Goal: Information Seeking & Learning: Learn about a topic

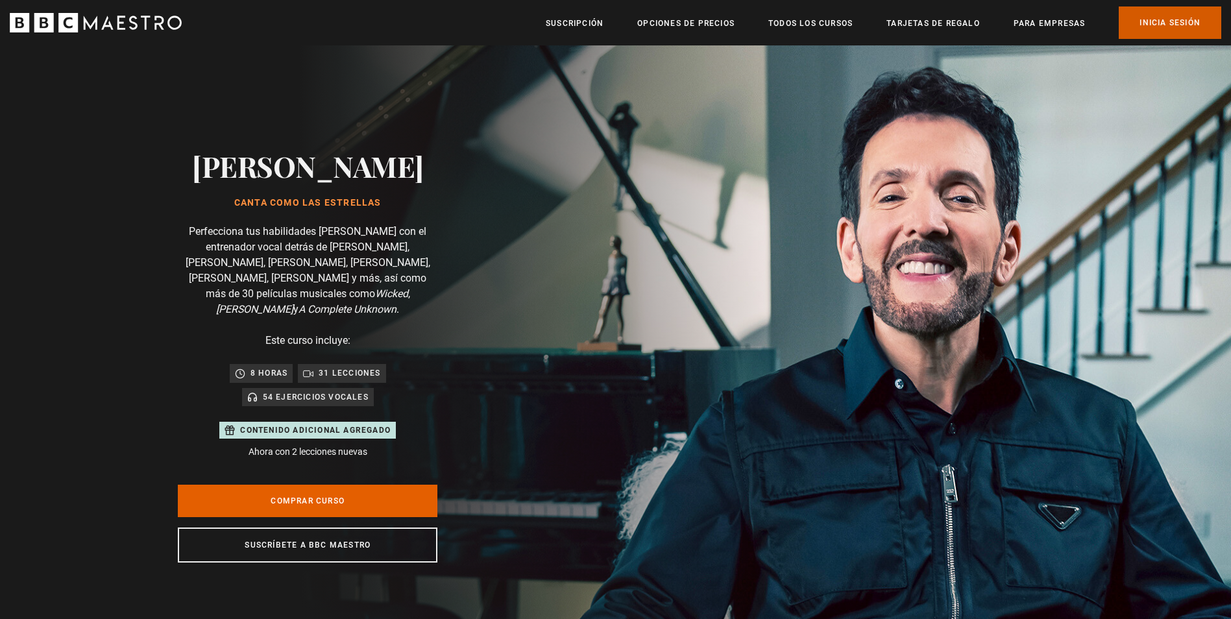
click at [1175, 23] on link "Inicia sesión" at bounding box center [1170, 22] width 103 height 32
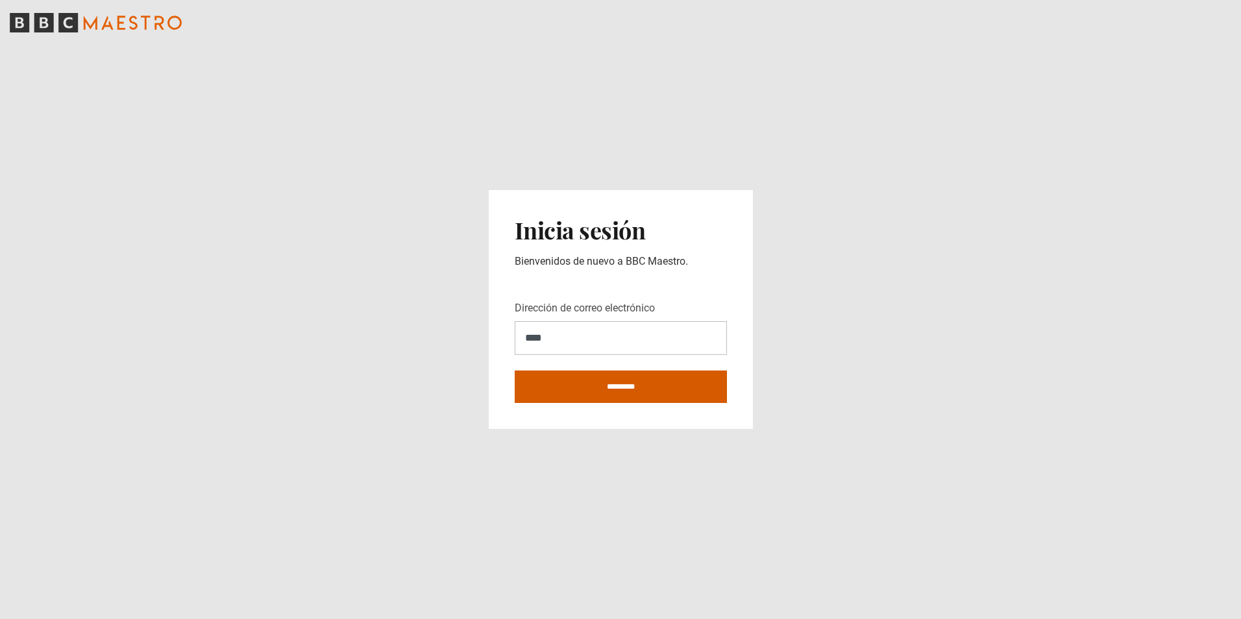
type input "**********"
click at [576, 393] on input "*********" at bounding box center [621, 387] width 212 height 32
type input "**********"
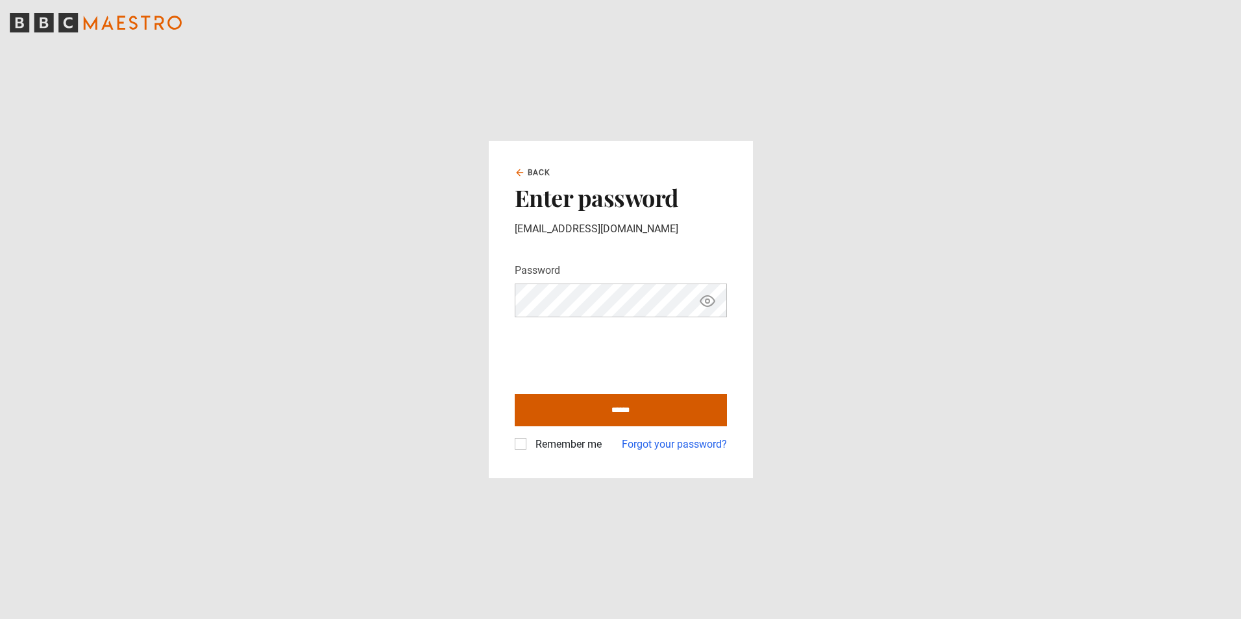
click at [562, 409] on input "******" at bounding box center [621, 410] width 212 height 32
type input "**********"
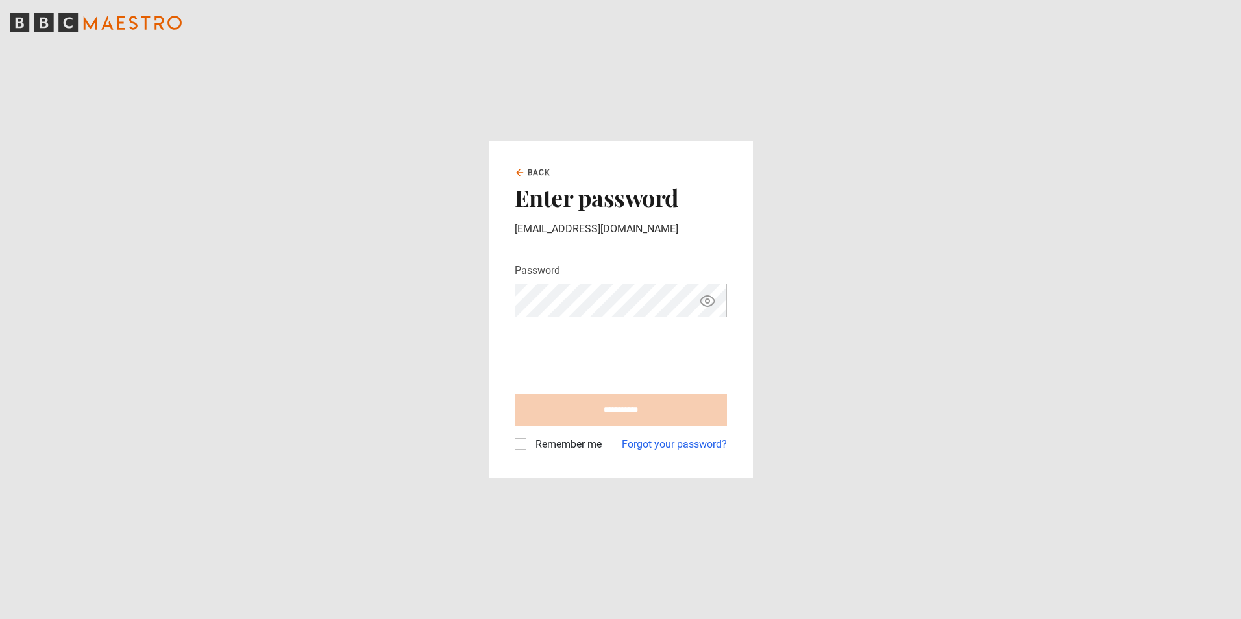
click at [530, 449] on label "Remember me" at bounding box center [565, 445] width 71 height 16
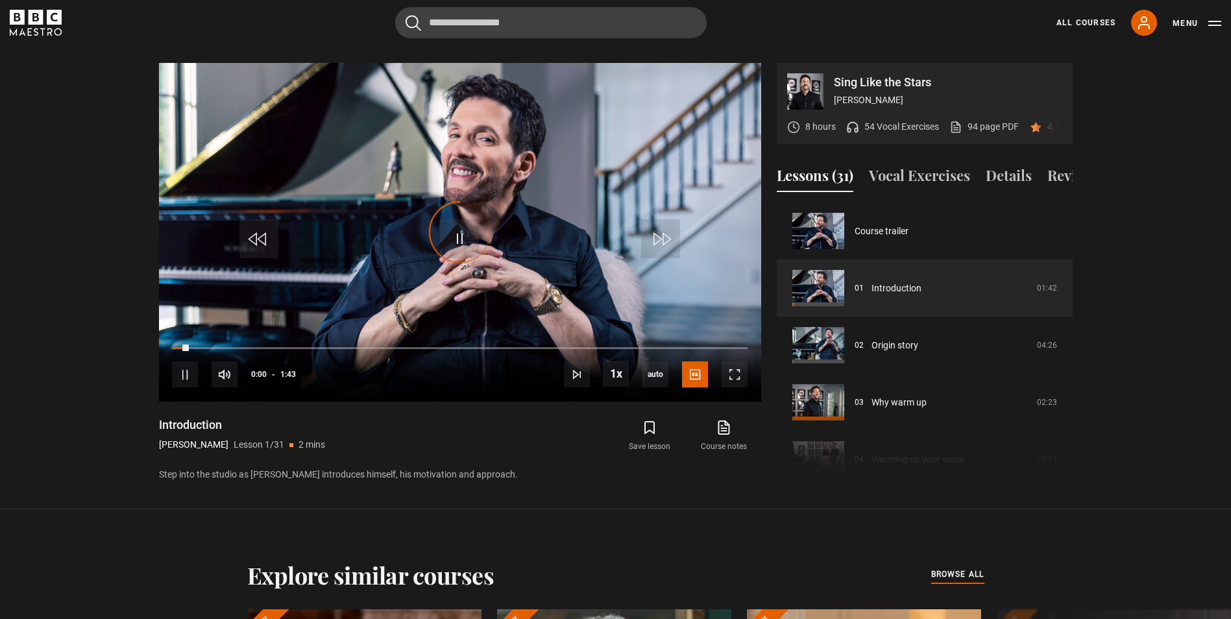
scroll to position [626, 0]
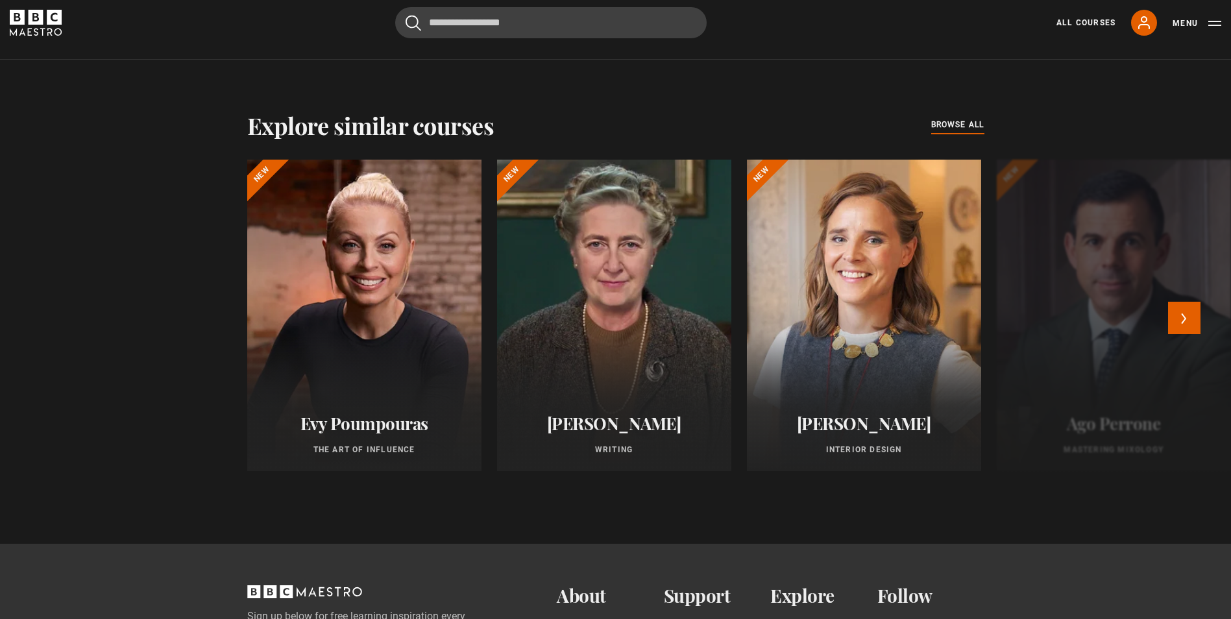
scroll to position [1080, 0]
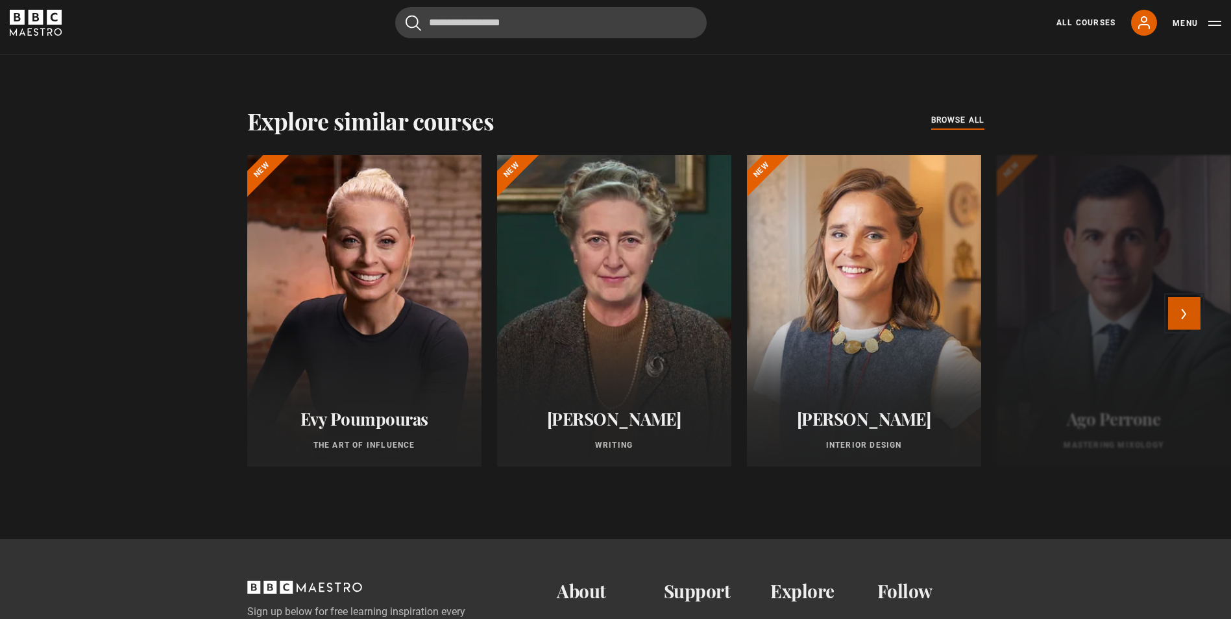
click at [1192, 327] on button "Next" at bounding box center [1185, 313] width 32 height 32
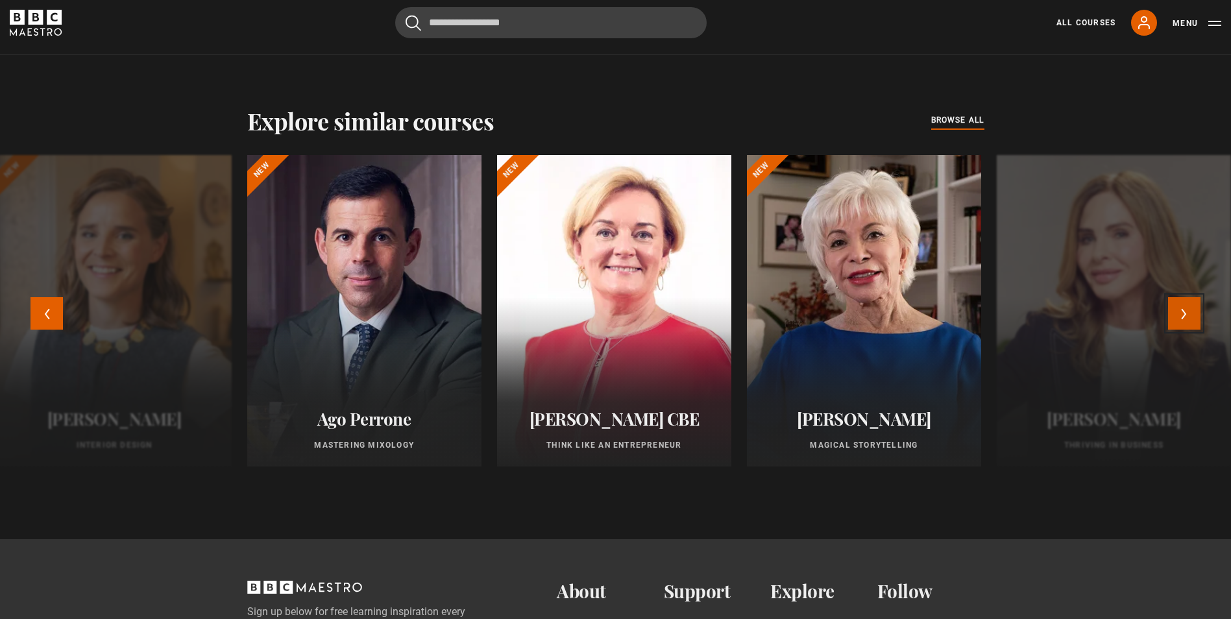
click at [1191, 326] on button "Next" at bounding box center [1185, 313] width 32 height 32
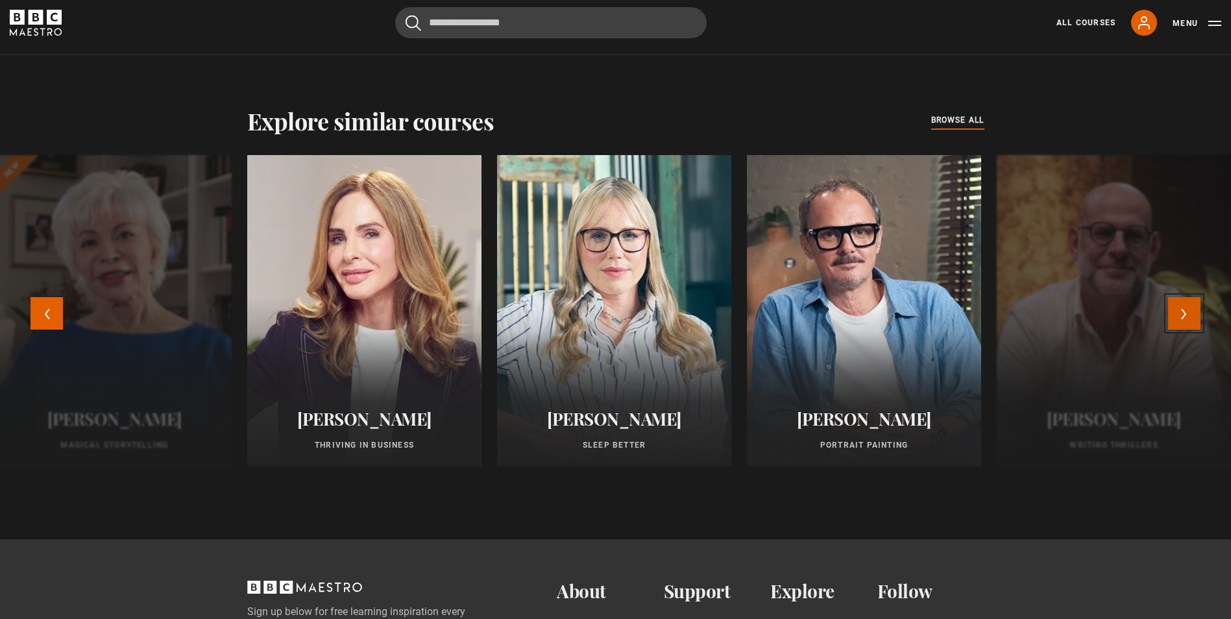
click at [1191, 326] on button "Next" at bounding box center [1185, 313] width 32 height 32
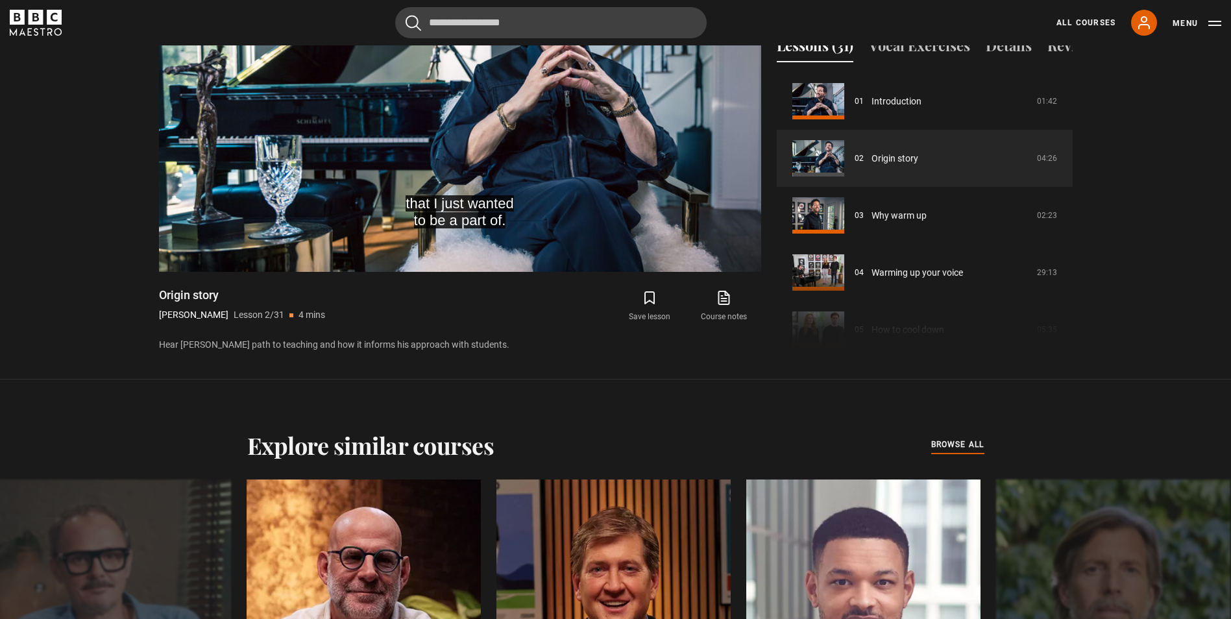
scroll to position [0, 0]
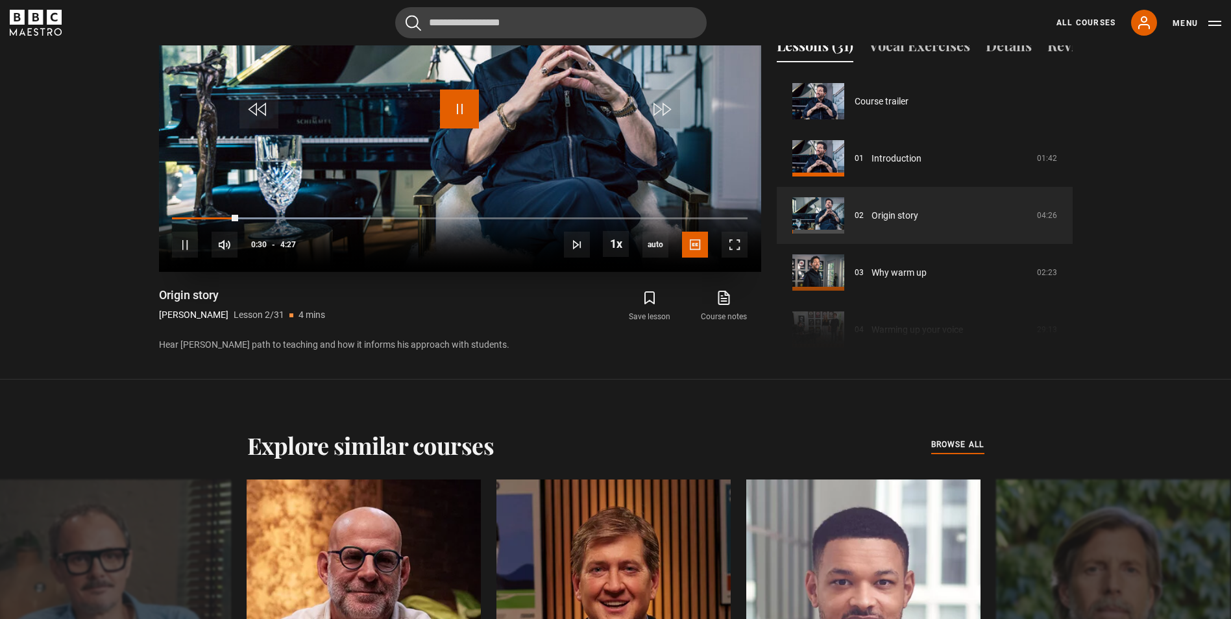
click at [461, 90] on span "Video Player" at bounding box center [459, 109] width 39 height 39
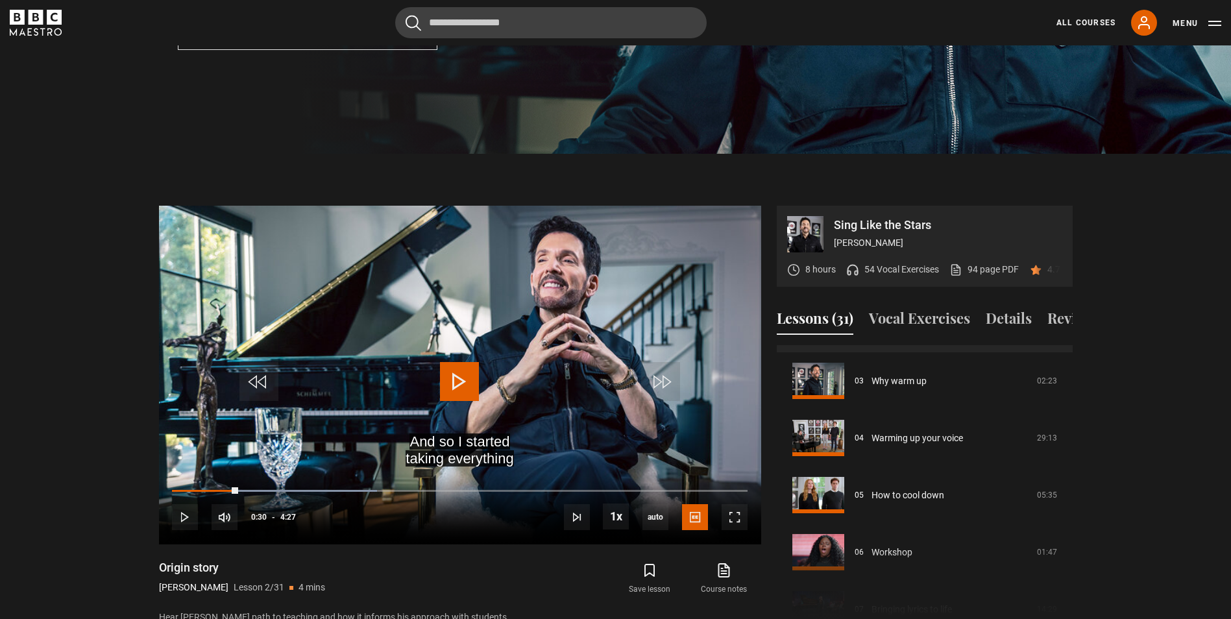
scroll to position [195, 0]
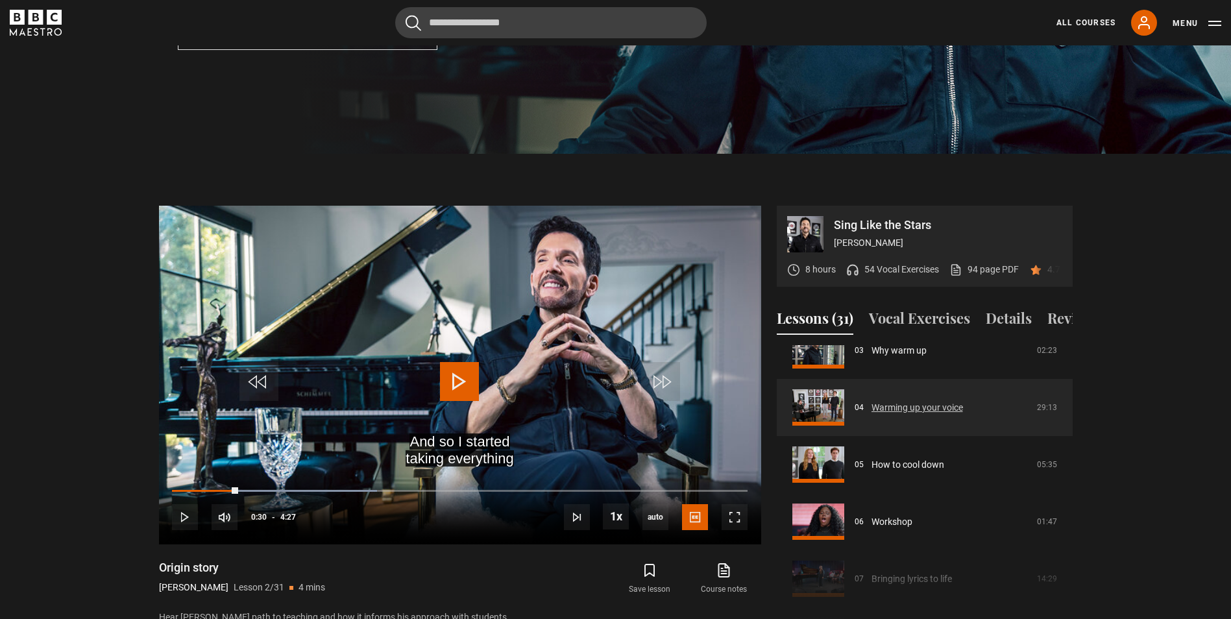
click at [927, 415] on link "Warming up your voice" at bounding box center [918, 408] width 92 height 14
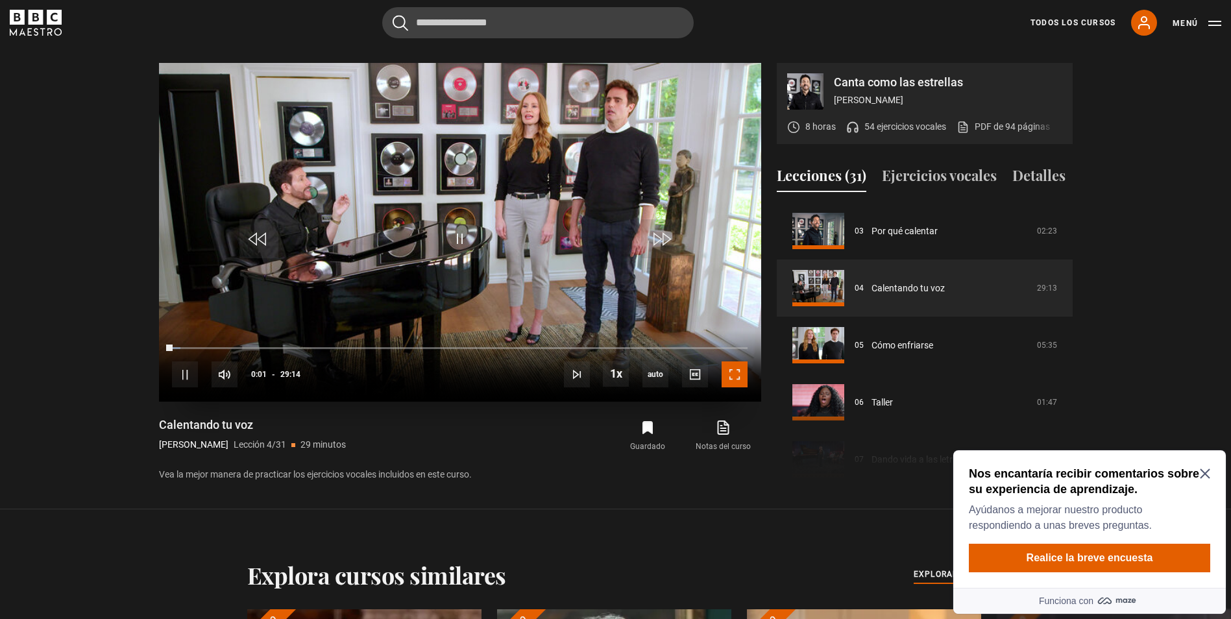
click at [744, 364] on span "Reproductor de video" at bounding box center [735, 375] width 26 height 26
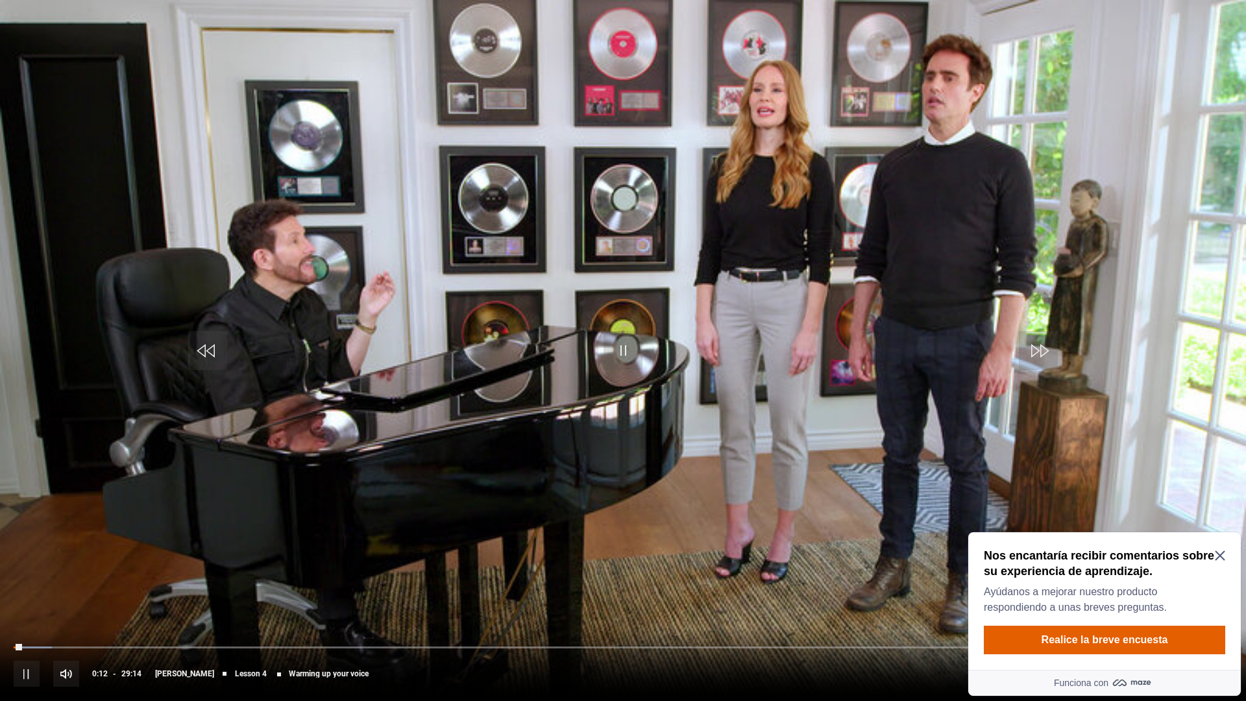
click at [1189, 619] on span "Reproductor de video" at bounding box center [1180, 674] width 26 height 26
click at [1174, 619] on span "Reproductor de video" at bounding box center [1180, 674] width 26 height 26
click at [1174, 619] on li "English Captions" at bounding box center [1183, 655] width 78 height 17
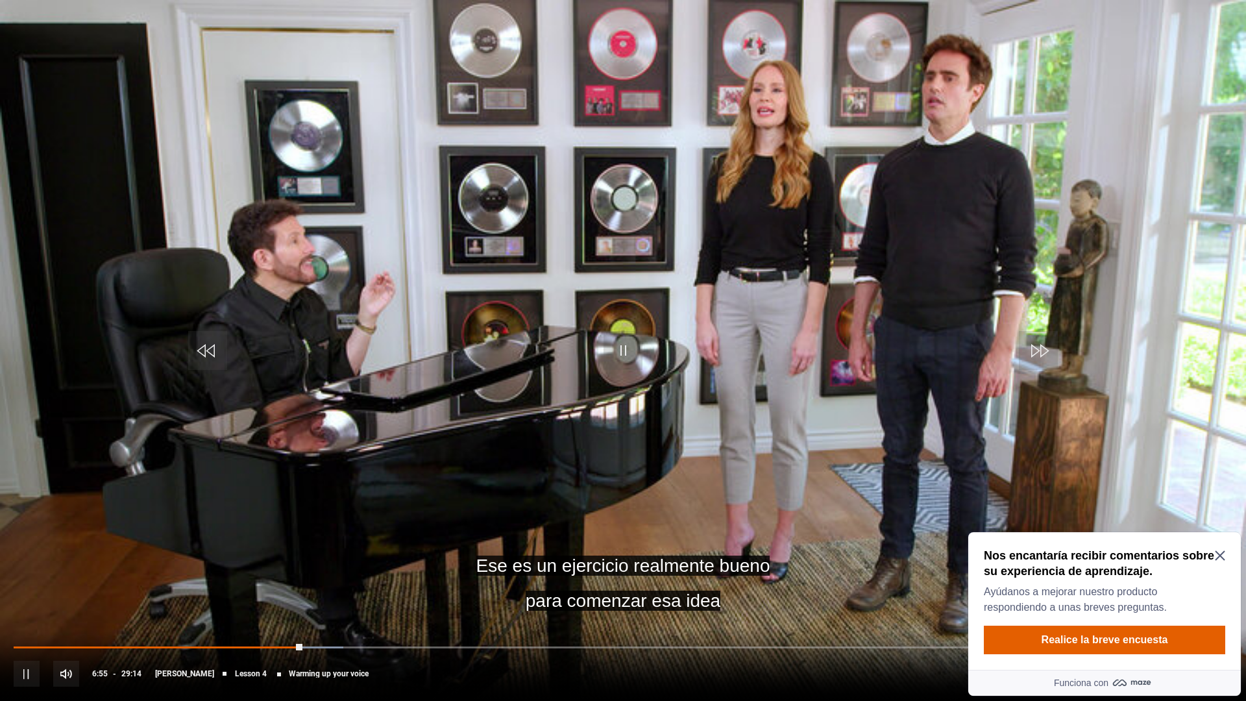
click at [1067, 225] on video "Reproductor de video" at bounding box center [623, 350] width 1246 height 701
click at [1066, 225] on video "Reproductor de video" at bounding box center [623, 350] width 1246 height 701
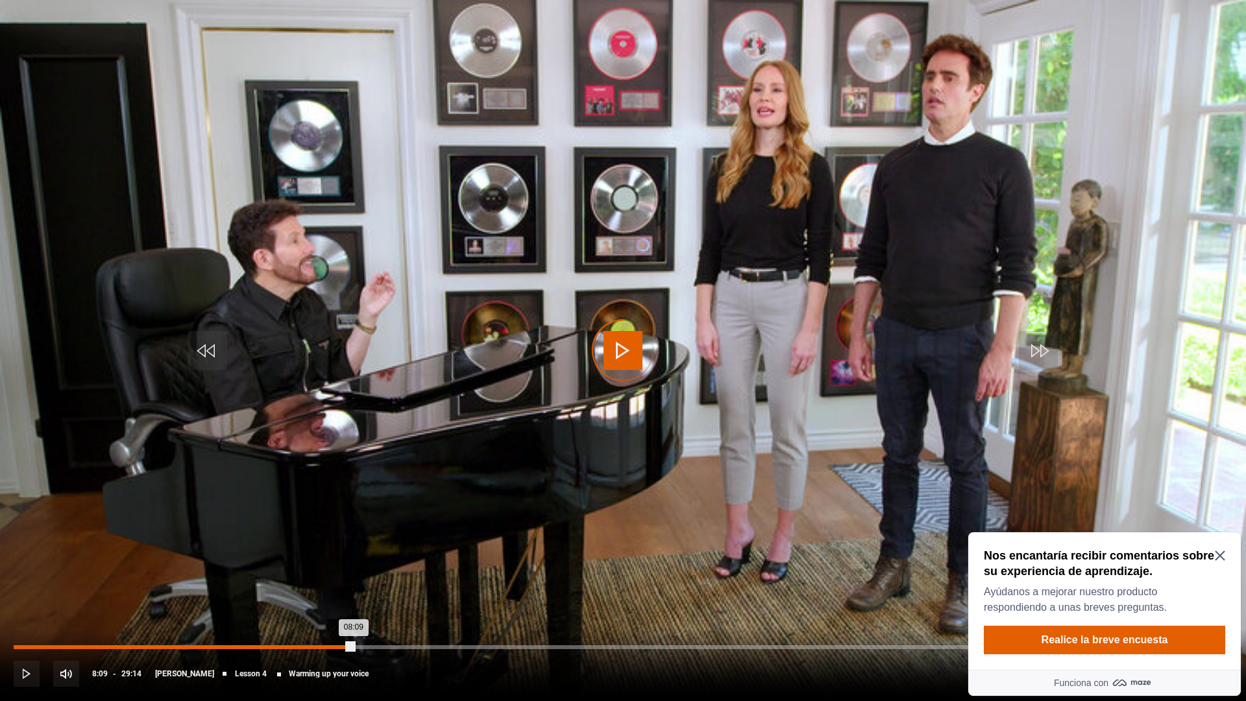
click at [352, 619] on div "Loaded : 27.37% 08:08 08:09" at bounding box center [623, 654] width 1219 height 2
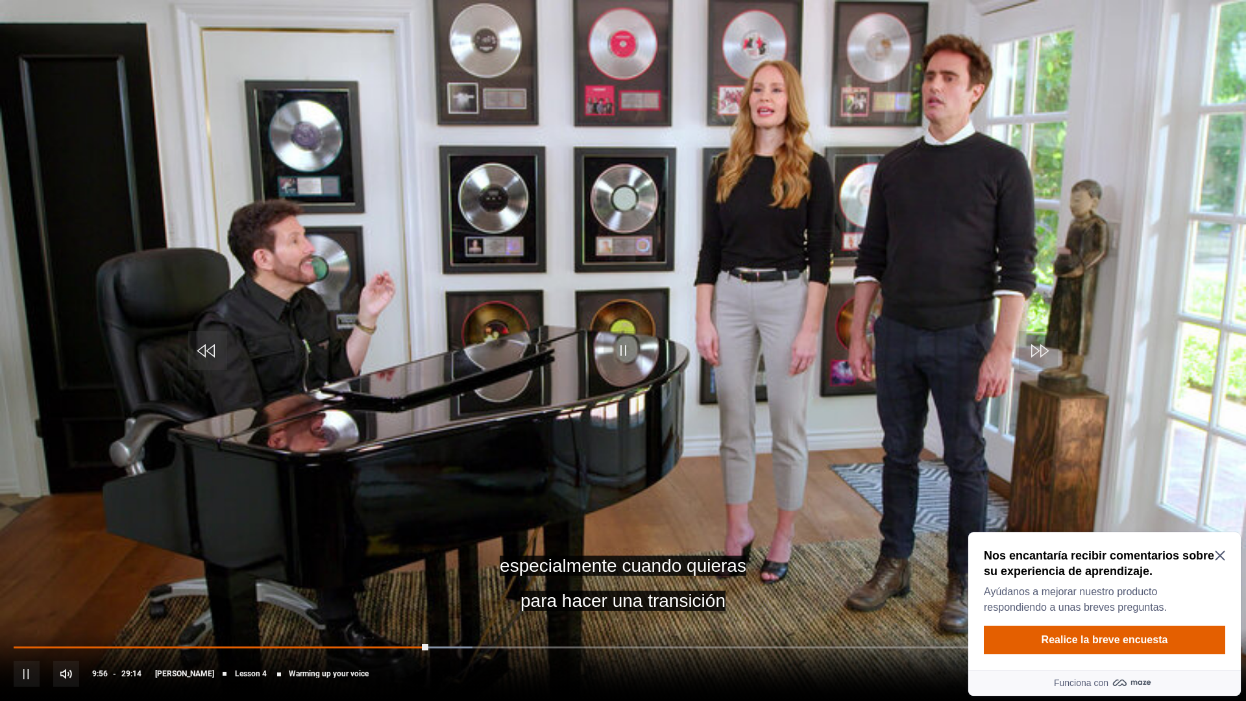
click at [538, 619] on div "10s Skip Back 10 seconds Pause 10s Skip Forward 10 seconds Loaded : 37.63% 12:3…" at bounding box center [623, 665] width 1246 height 72
click at [544, 619] on div "10s Skip Back 10 seconds Pause 10s Skip Forward 10 seconds Loaded : 37.63% 12:3…" at bounding box center [623, 665] width 1246 height 72
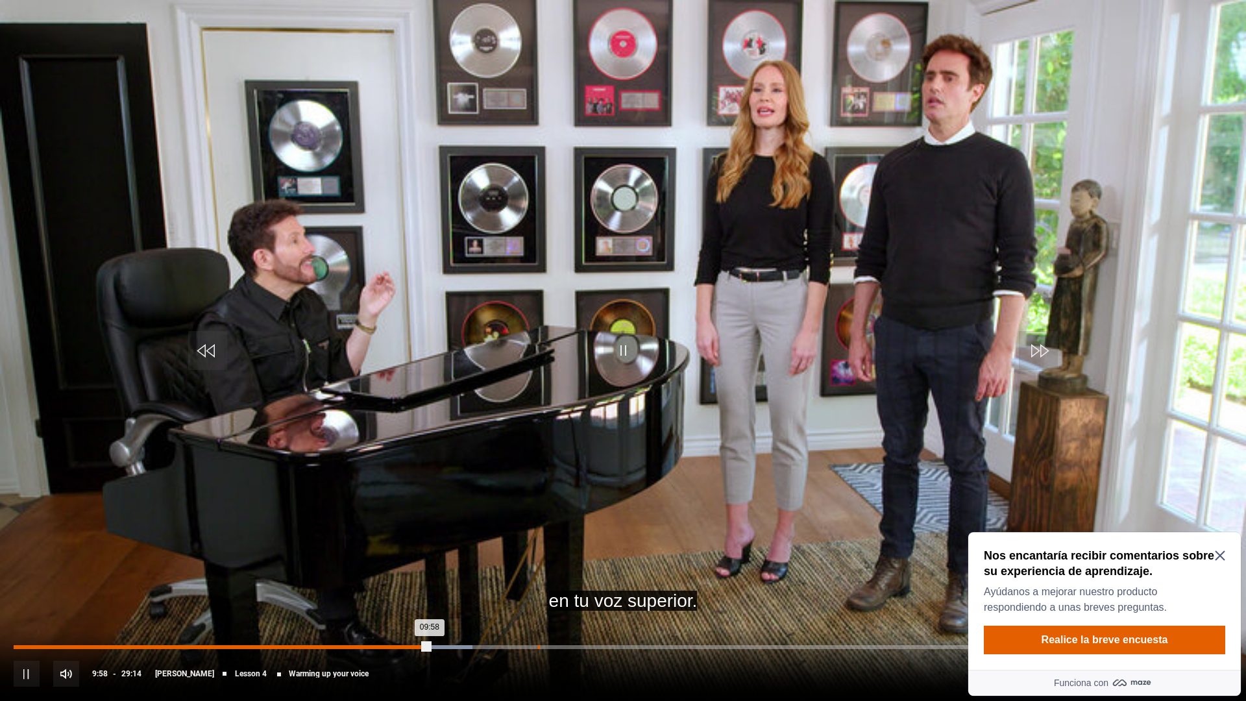
click at [543, 619] on div "10s Skip Back 10 seconds Pause 10s Skip Forward 10 seconds Loaded : 37.63% 12:3…" at bounding box center [623, 665] width 1246 height 72
click at [544, 619] on div "Loaded : 37.63% 12:42 09:58" at bounding box center [623, 647] width 1219 height 4
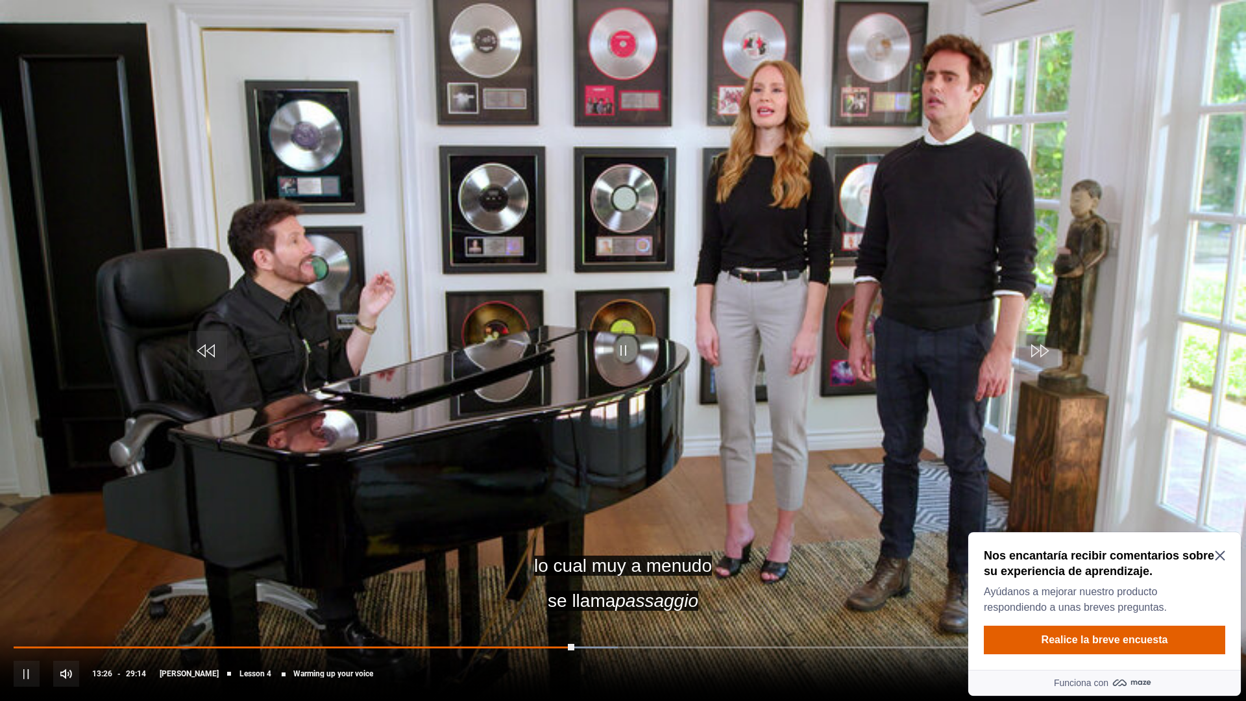
click at [661, 619] on div "10s Skip Back 10 seconds Pause 10s Skip Forward 10 seconds Loaded : 49.60% 16:3…" at bounding box center [623, 665] width 1246 height 72
click at [702, 619] on div "16:30" at bounding box center [703, 647] width 2 height 4
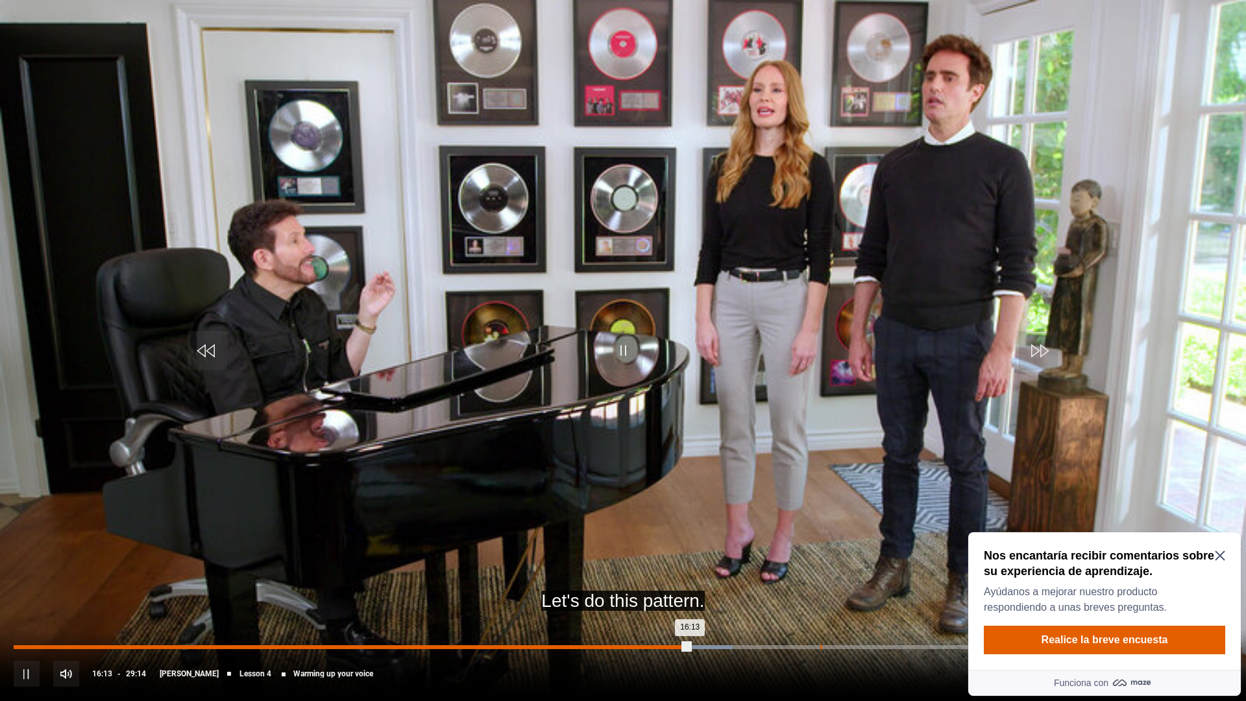
click at [821, 619] on div "19:20" at bounding box center [822, 647] width 2 height 4
click at [915, 619] on div "21:36" at bounding box center [916, 647] width 2 height 4
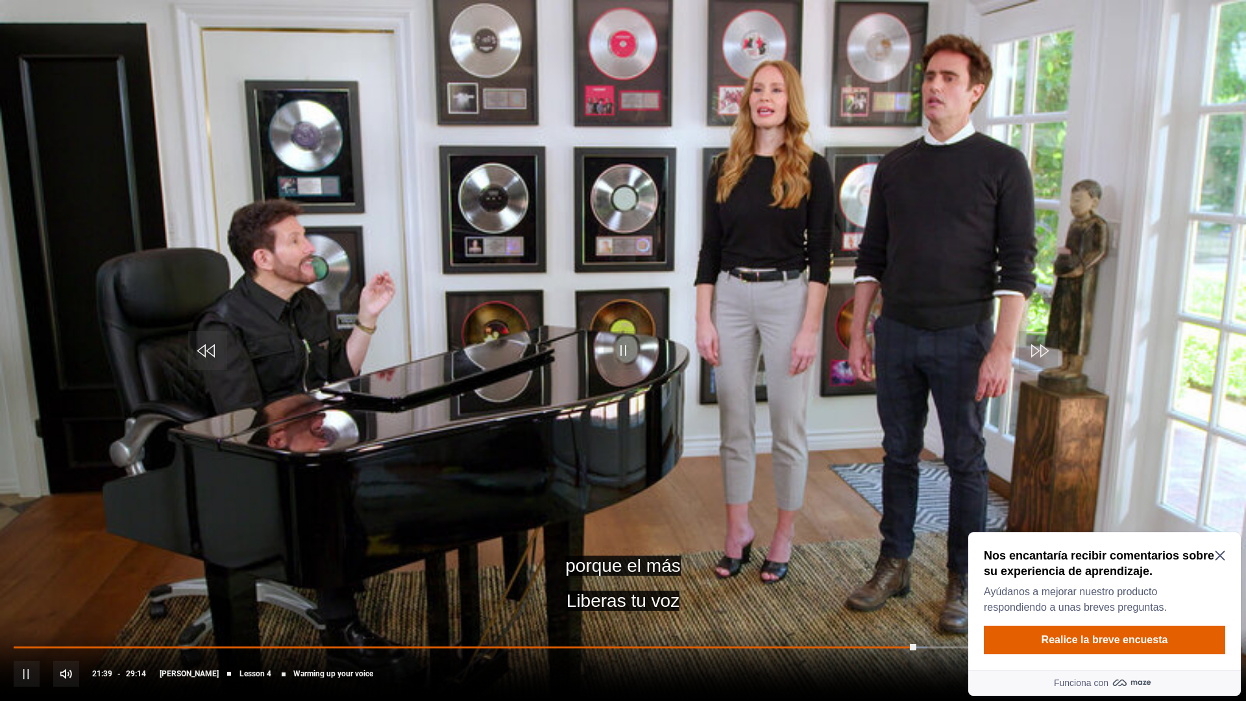
click at [961, 619] on div "10s Skip Back 10 seconds Pause 10s Skip Forward 10 seconds Loaded : 74.97% 22:4…" at bounding box center [623, 665] width 1246 height 72
click at [961, 619] on div "10s Skip Back 10 seconds Pause 10s Skip Forward 10 seconds Loaded : 75.26% 22:4…" at bounding box center [623, 665] width 1246 height 72
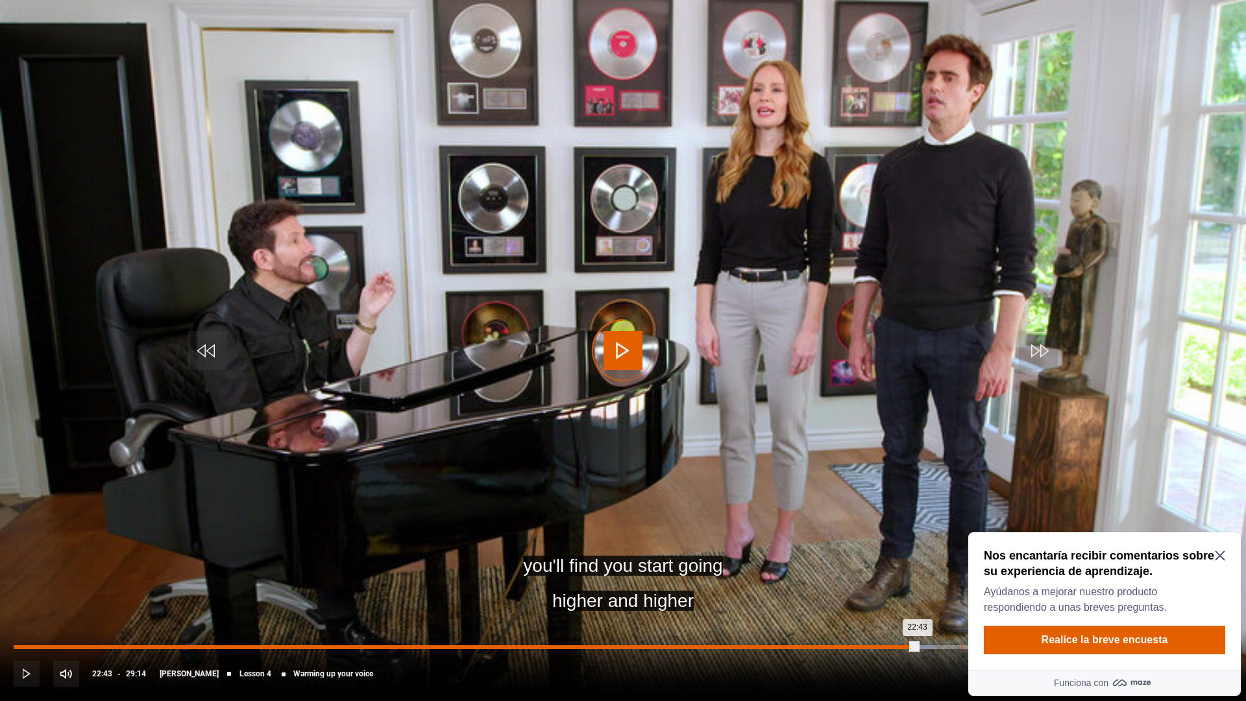
click at [961, 619] on div "22:43" at bounding box center [962, 647] width 2 height 4
click at [1007, 619] on div "Loaded : 78.11% 23:48 23:48" at bounding box center [623, 647] width 1219 height 4
click at [999, 619] on div "23:45" at bounding box center [509, 647] width 991 height 4
click at [1113, 619] on div "Loaded : 91.22% 26:22 25:39" at bounding box center [623, 647] width 1219 height 4
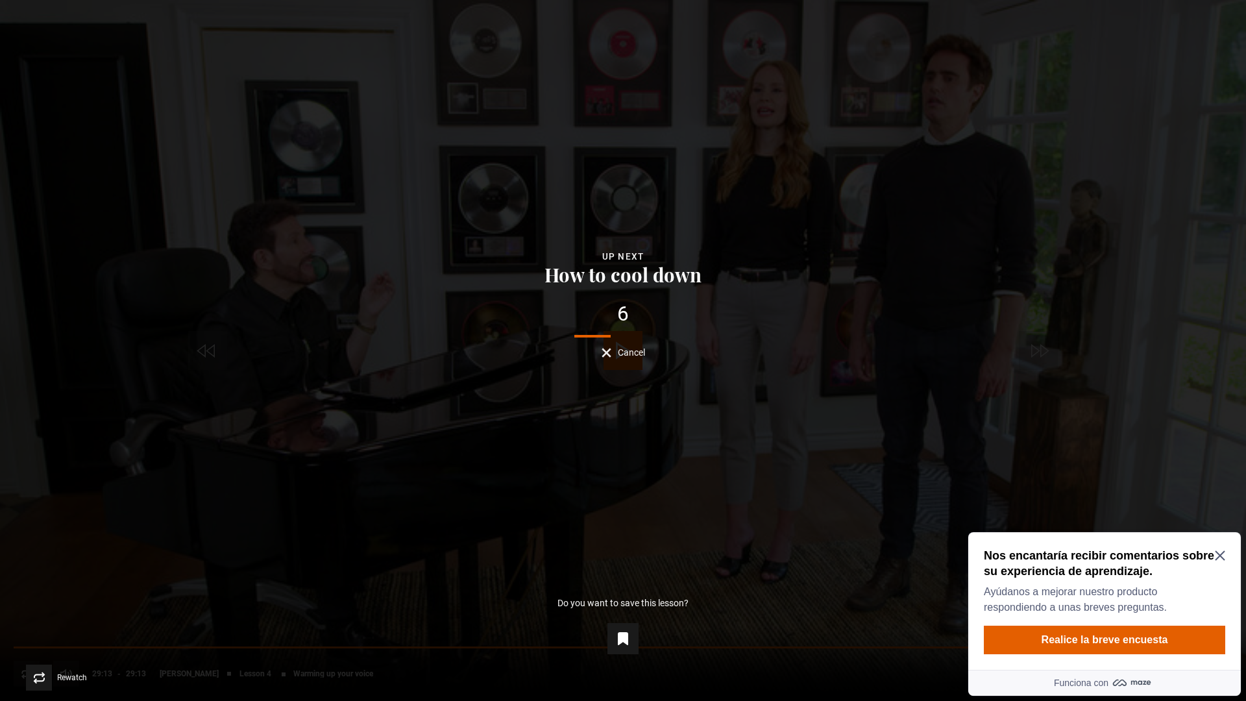
click at [607, 354] on button "Cancel" at bounding box center [623, 353] width 43 height 10
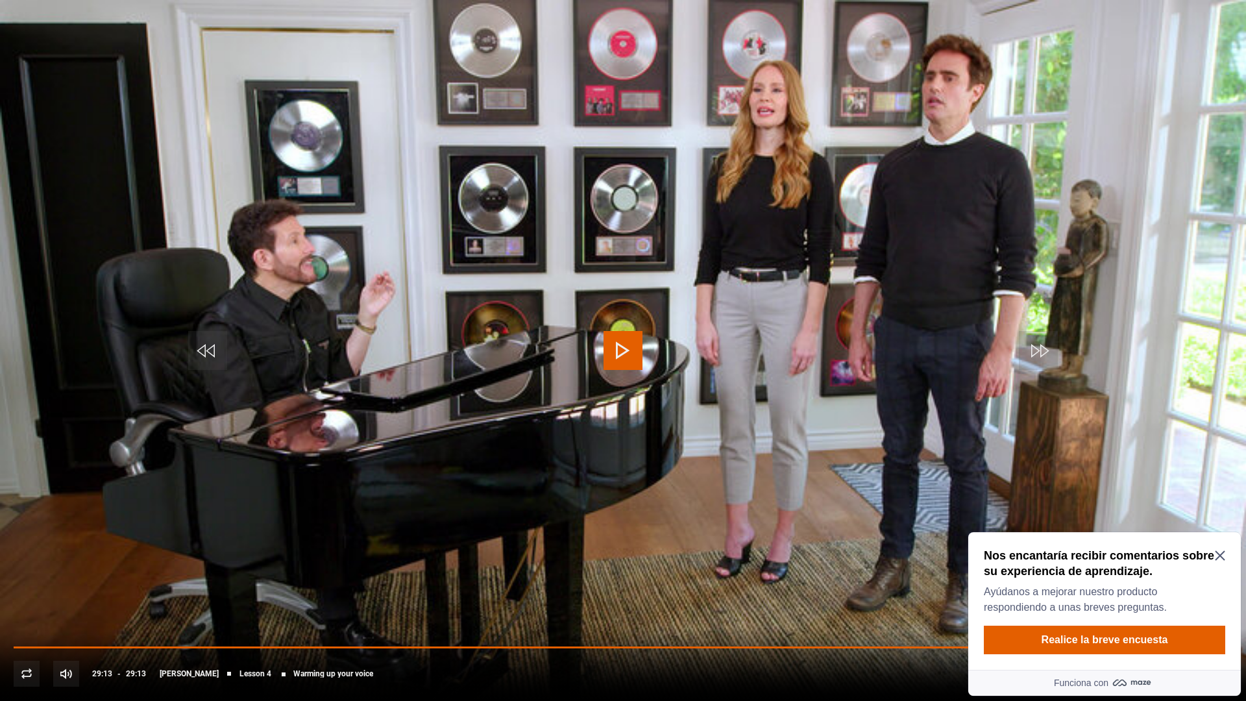
click at [1219, 619] on span "Reproductor de video" at bounding box center [1220, 674] width 26 height 26
